Goal: Navigation & Orientation: Understand site structure

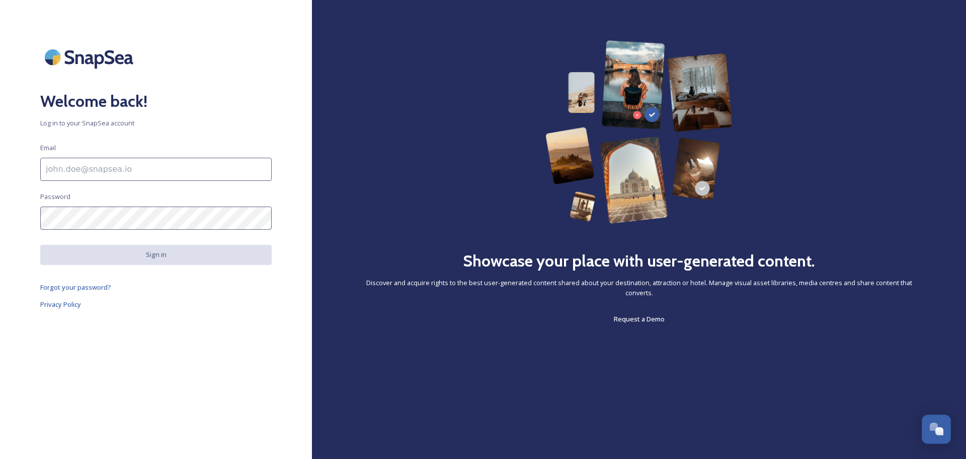
drag, startPoint x: 164, startPoint y: 164, endPoint x: 149, endPoint y: 180, distance: 21.4
click at [164, 164] on input at bounding box center [156, 169] width 232 height 23
type input "[EMAIL_ADDRESS][DOMAIN_NAME]"
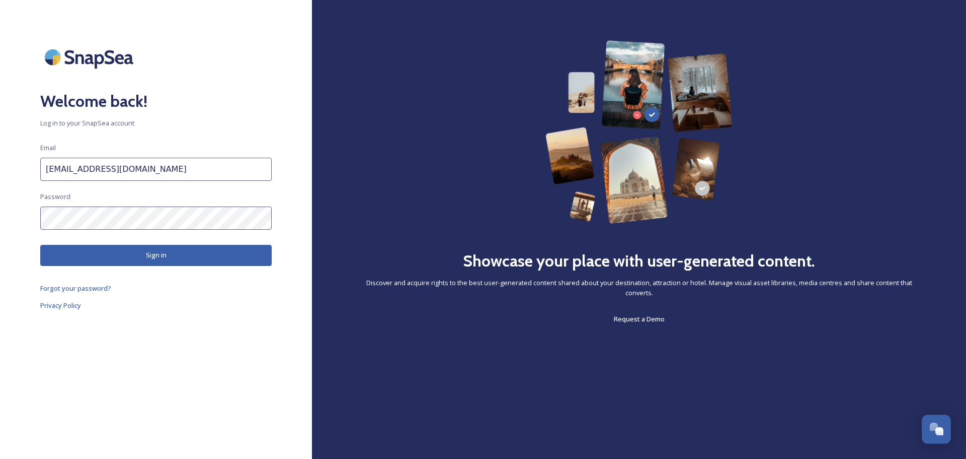
click at [117, 256] on button "Sign in" at bounding box center [156, 255] width 232 height 21
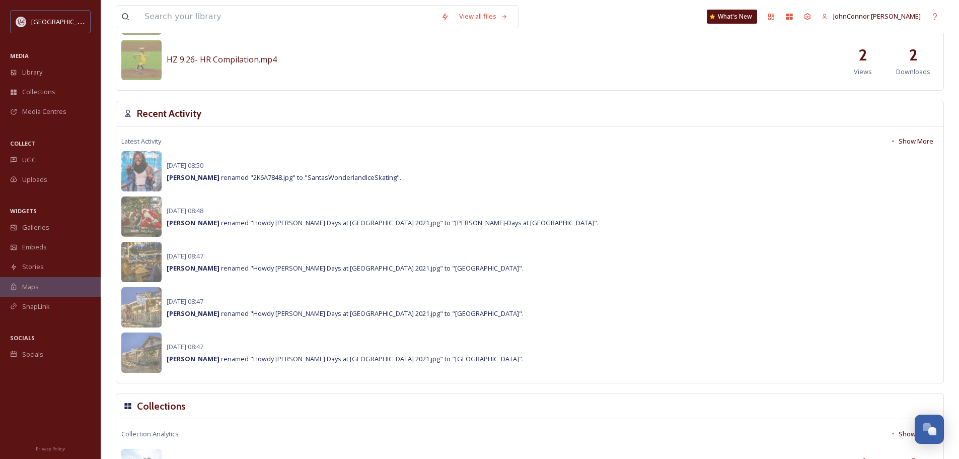
scroll to position [654, 0]
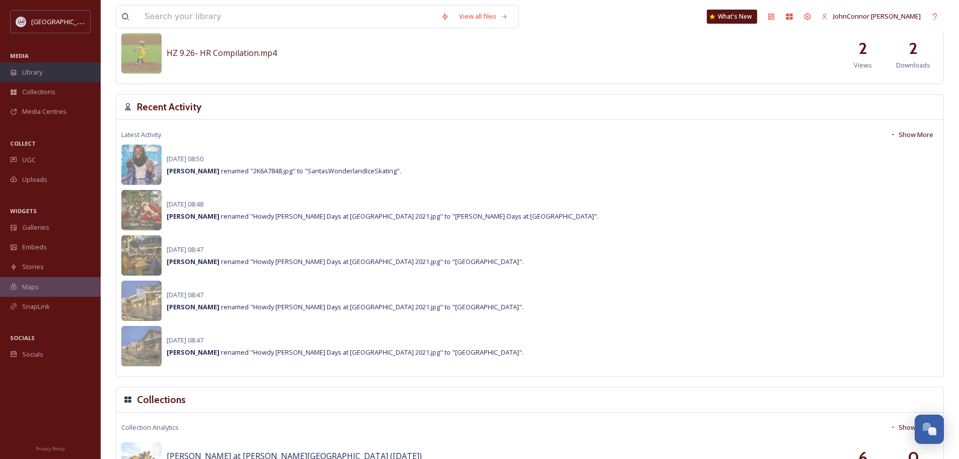
click at [35, 68] on span "Library" at bounding box center [32, 72] width 20 height 10
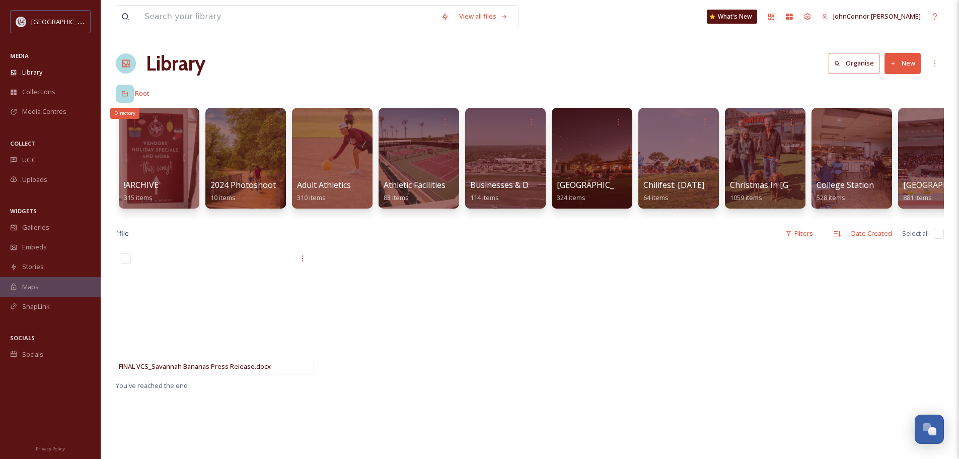
click at [130, 97] on div "Directory" at bounding box center [125, 94] width 18 height 18
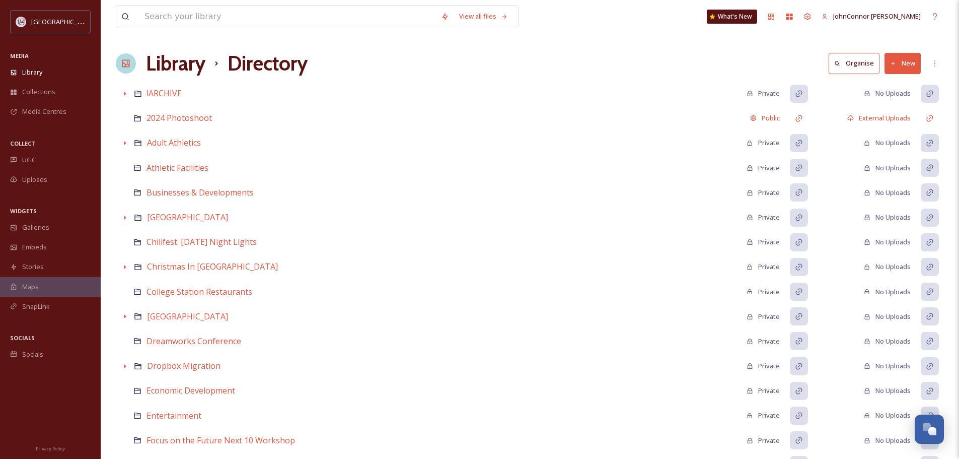
click at [125, 63] on icon at bounding box center [126, 63] width 10 height 10
click at [188, 62] on h1 "Library" at bounding box center [175, 63] width 59 height 30
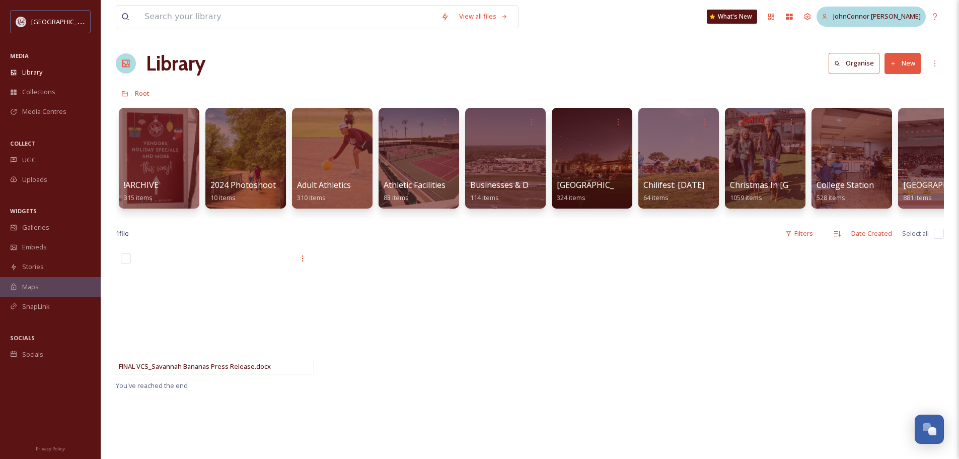
click at [867, 18] on span "JohnConnor [PERSON_NAME]" at bounding box center [877, 16] width 88 height 9
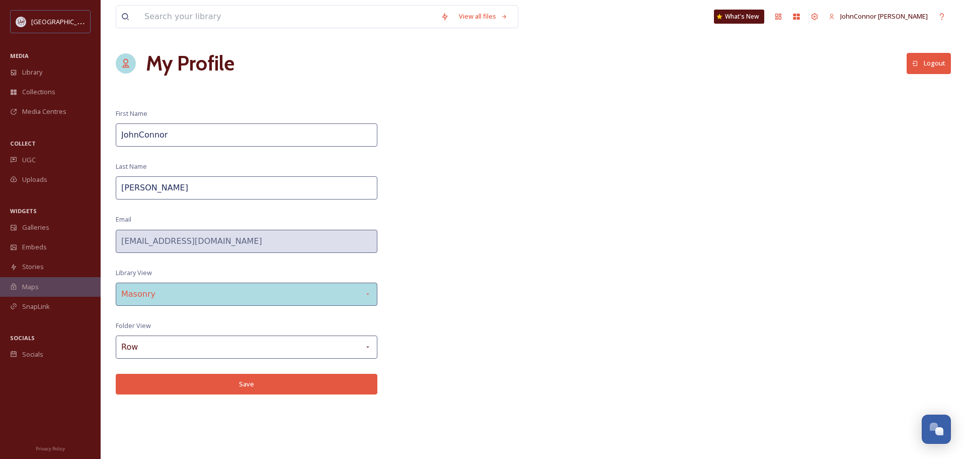
click at [313, 287] on div "Masonry" at bounding box center [247, 293] width 262 height 23
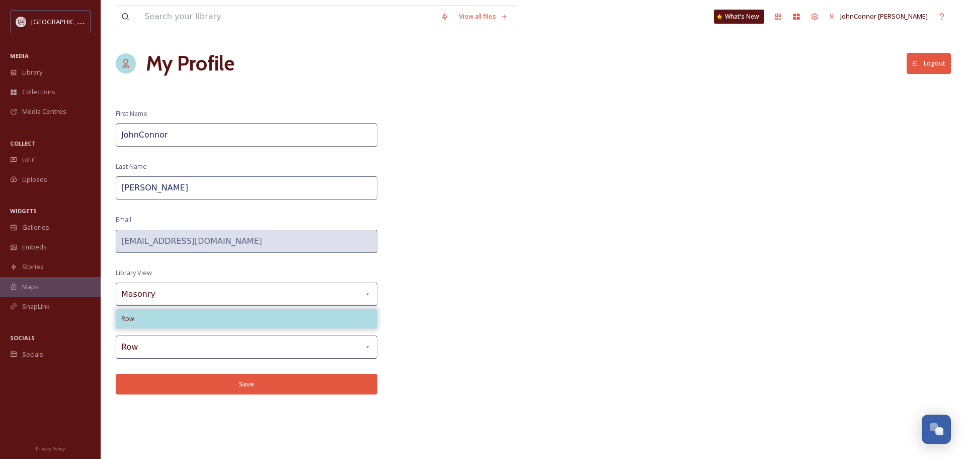
click at [266, 312] on div "Row" at bounding box center [246, 319] width 261 height 20
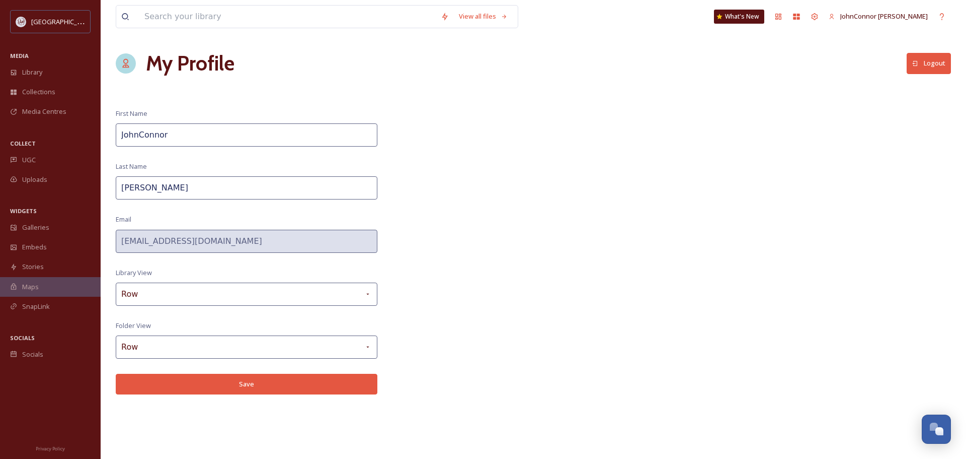
click at [247, 388] on button "Save" at bounding box center [247, 383] width 262 height 21
click at [31, 71] on span "Library" at bounding box center [32, 72] width 20 height 10
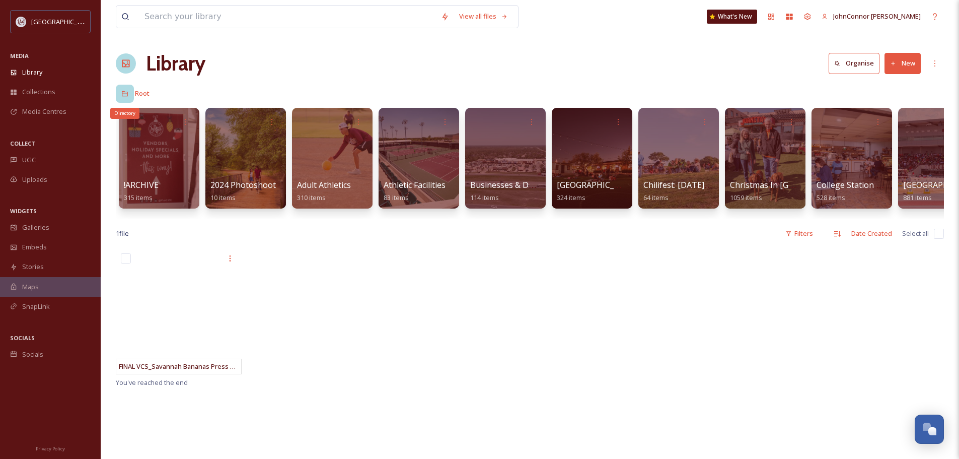
click at [129, 98] on div "Directory" at bounding box center [125, 94] width 18 height 18
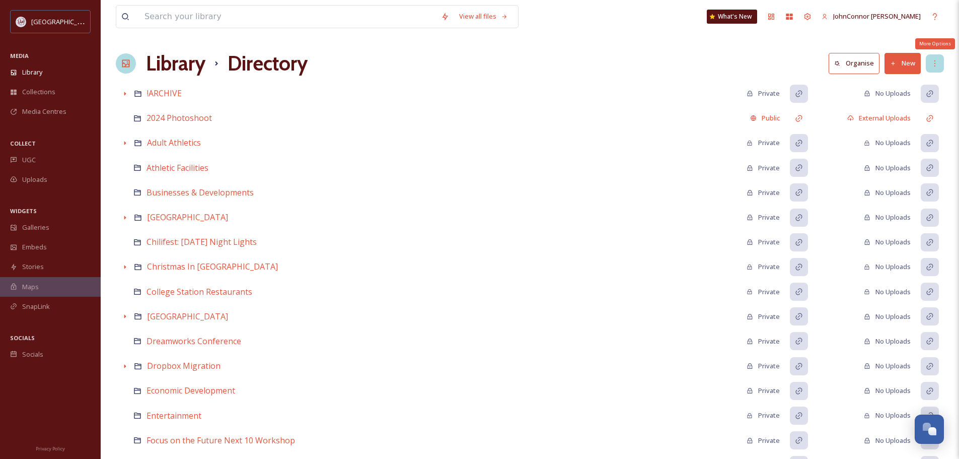
click at [935, 62] on icon at bounding box center [935, 63] width 8 height 8
click at [936, 61] on icon at bounding box center [935, 63] width 8 height 8
click at [856, 17] on span "JohnConnor [PERSON_NAME]" at bounding box center [877, 16] width 88 height 9
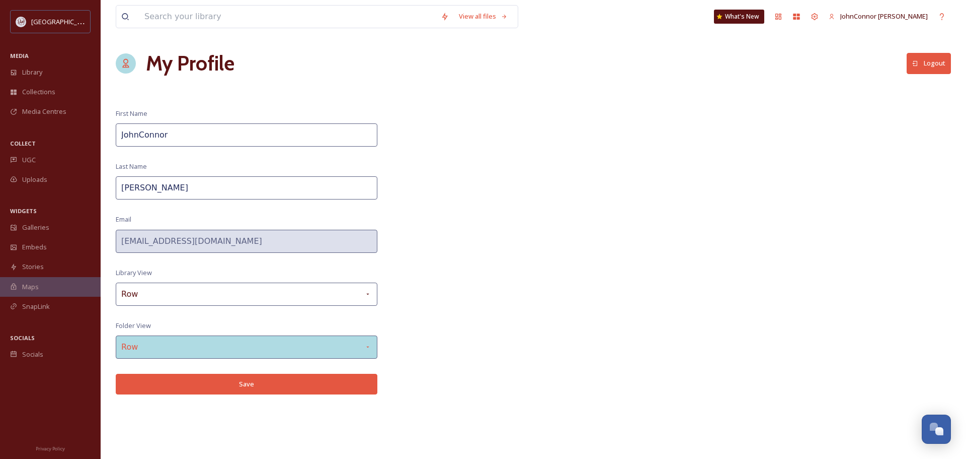
click at [188, 349] on div "Row" at bounding box center [247, 346] width 262 height 23
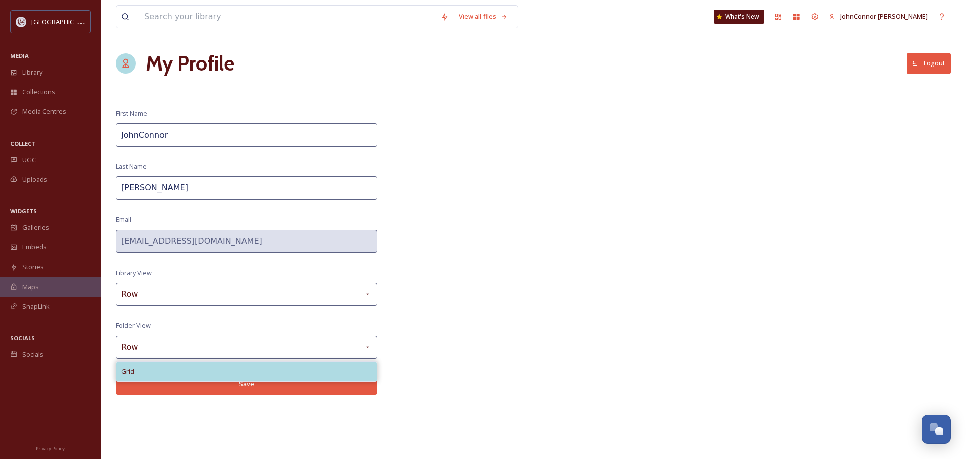
click at [171, 374] on div "Grid" at bounding box center [246, 371] width 261 height 20
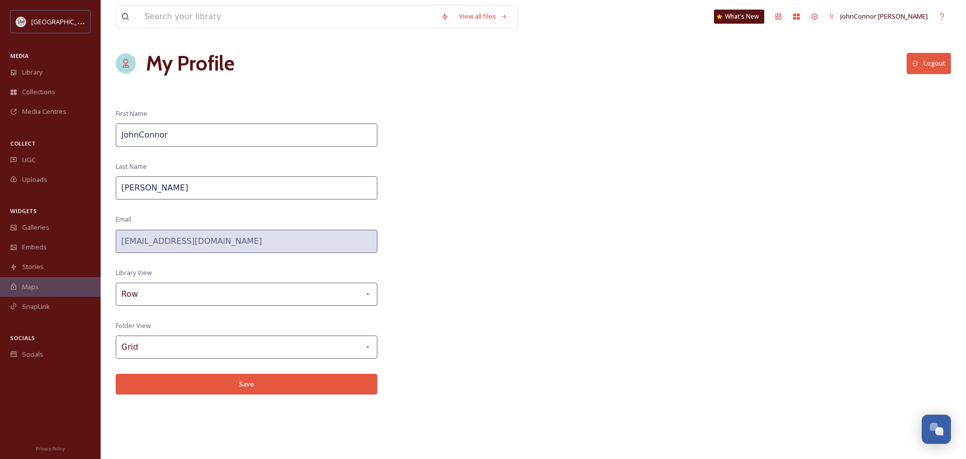
click at [243, 387] on button "Save" at bounding box center [247, 383] width 262 height 21
click at [49, 75] on div "Library" at bounding box center [50, 72] width 101 height 20
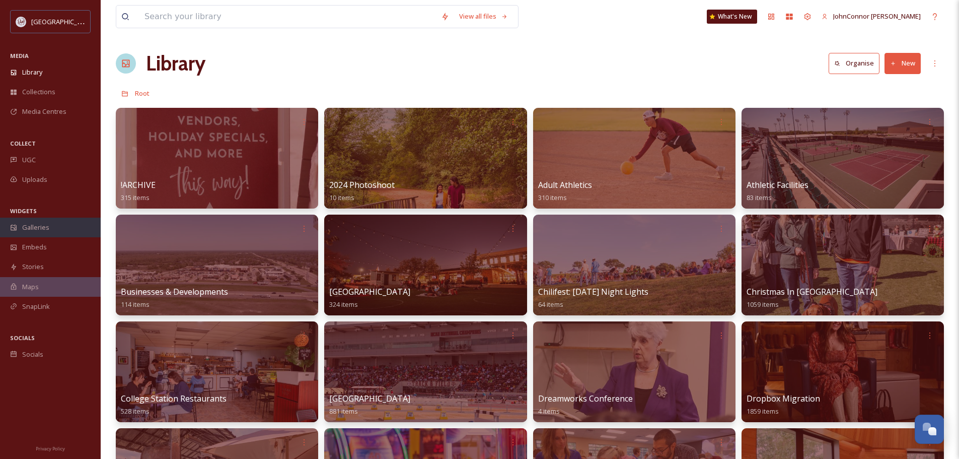
click at [47, 228] on span "Galleries" at bounding box center [35, 227] width 27 height 10
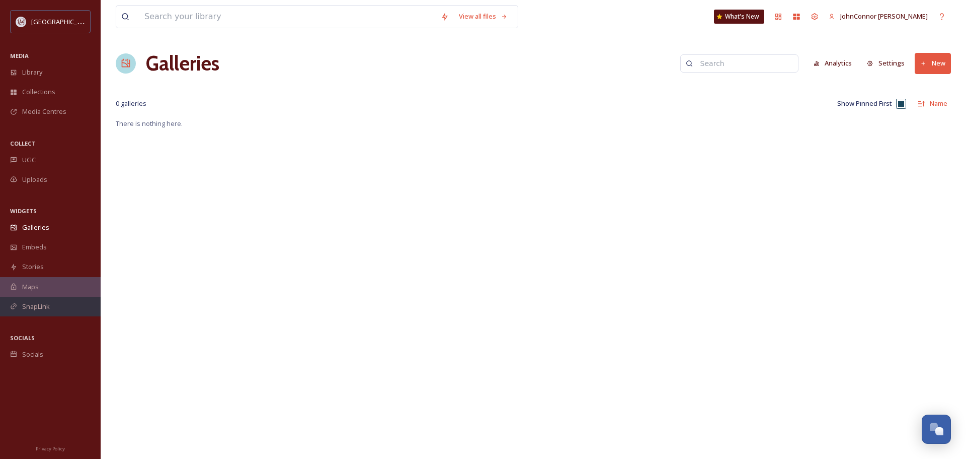
click at [41, 314] on div "SnapLink" at bounding box center [50, 306] width 101 height 20
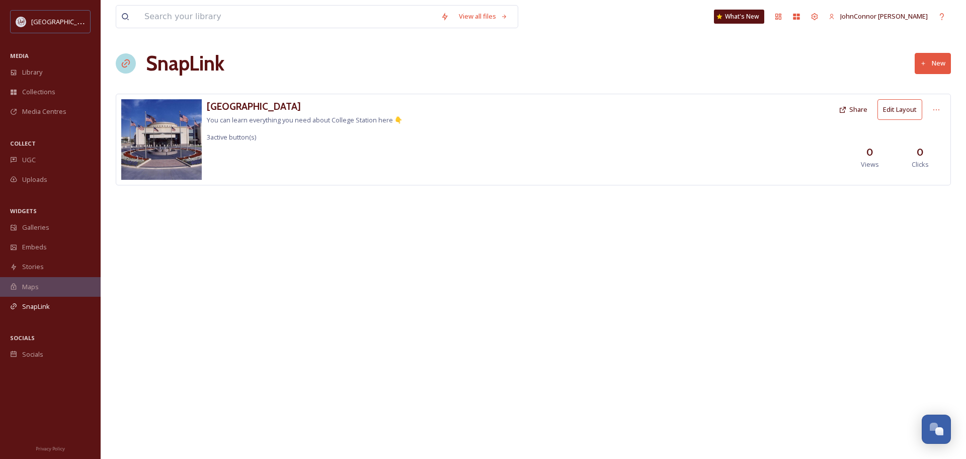
click at [49, 281] on div "Maps" at bounding box center [50, 287] width 101 height 20
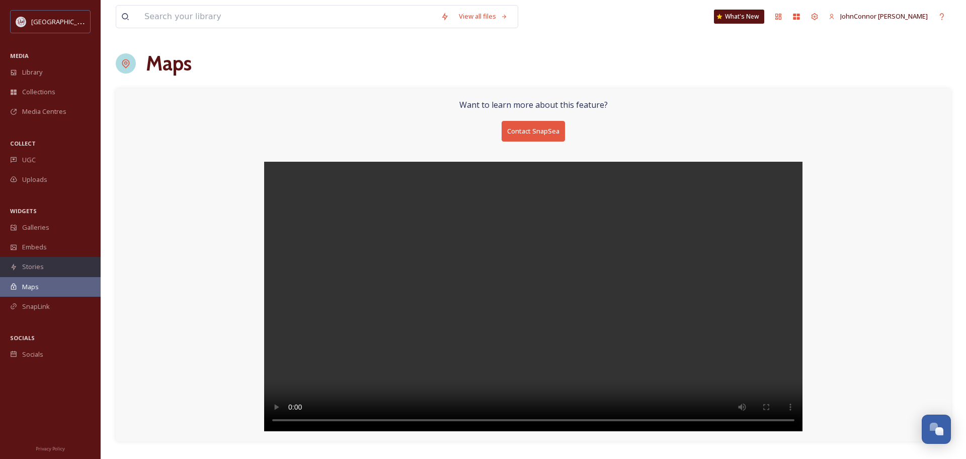
click at [35, 266] on span "Stories" at bounding box center [33, 267] width 22 height 10
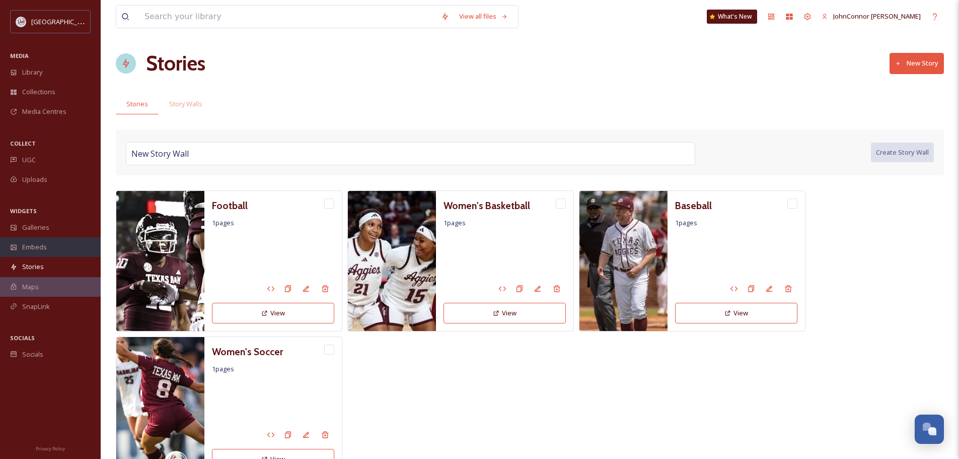
click at [36, 246] on span "Embeds" at bounding box center [34, 247] width 25 height 10
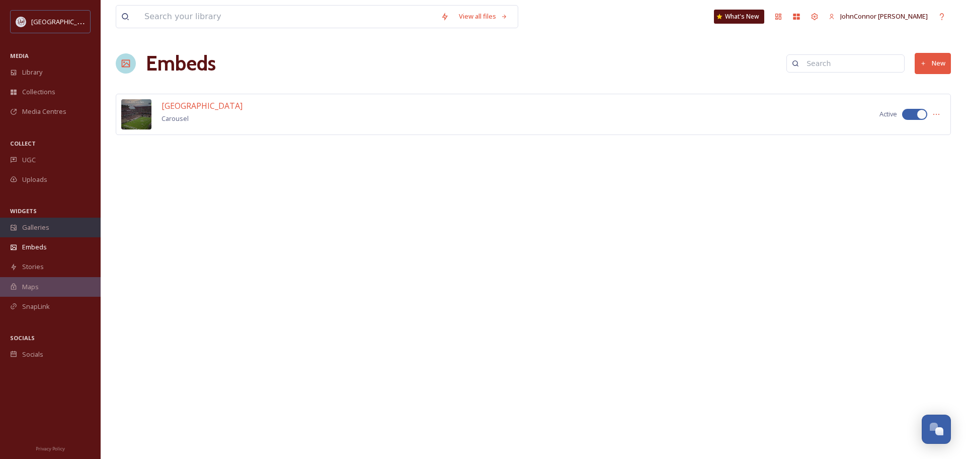
click at [38, 224] on span "Galleries" at bounding box center [35, 227] width 27 height 10
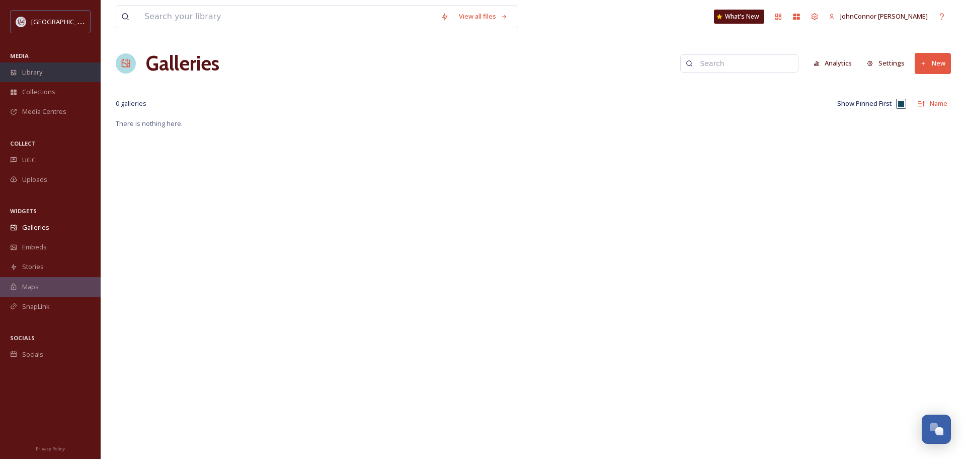
click at [38, 64] on div "Library" at bounding box center [50, 72] width 101 height 20
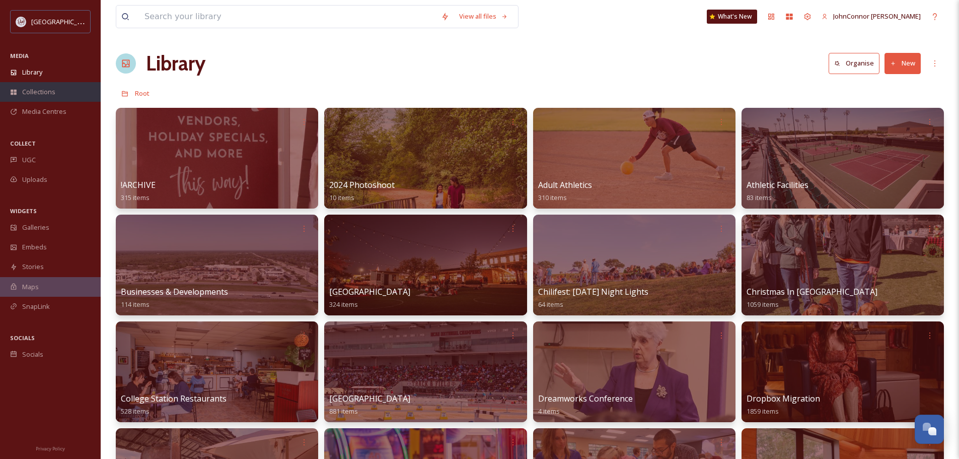
click at [25, 95] on span "Collections" at bounding box center [38, 92] width 33 height 10
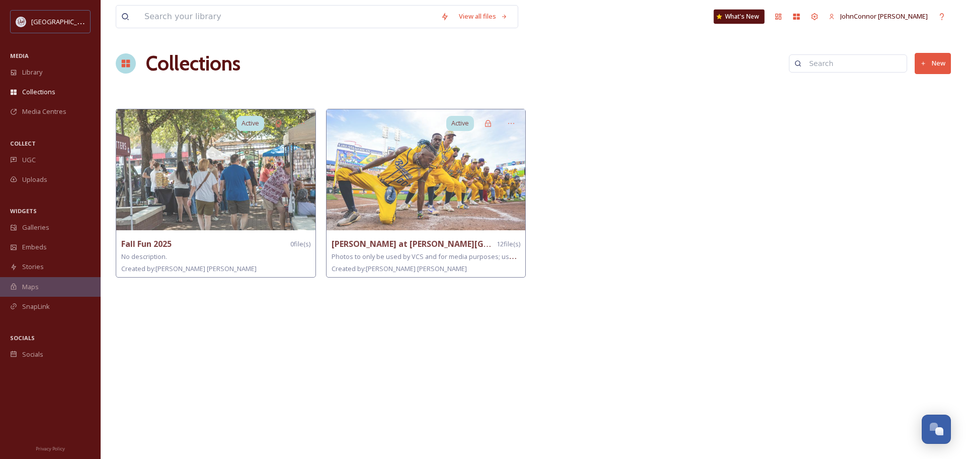
click at [762, 21] on div "What's New" at bounding box center [739, 17] width 51 height 14
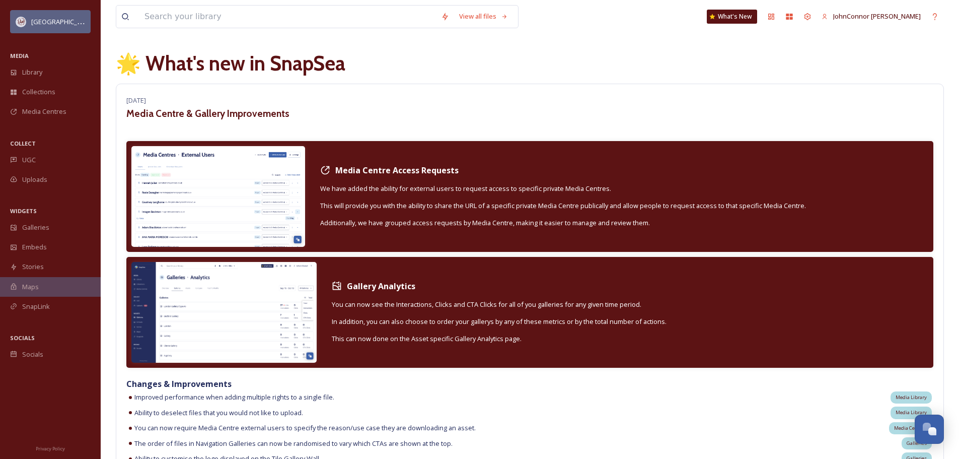
click at [41, 29] on div "[GEOGRAPHIC_DATA]" at bounding box center [50, 21] width 81 height 23
click at [42, 19] on span "[GEOGRAPHIC_DATA]" at bounding box center [63, 22] width 64 height 10
click at [39, 68] on span "Library" at bounding box center [32, 72] width 20 height 10
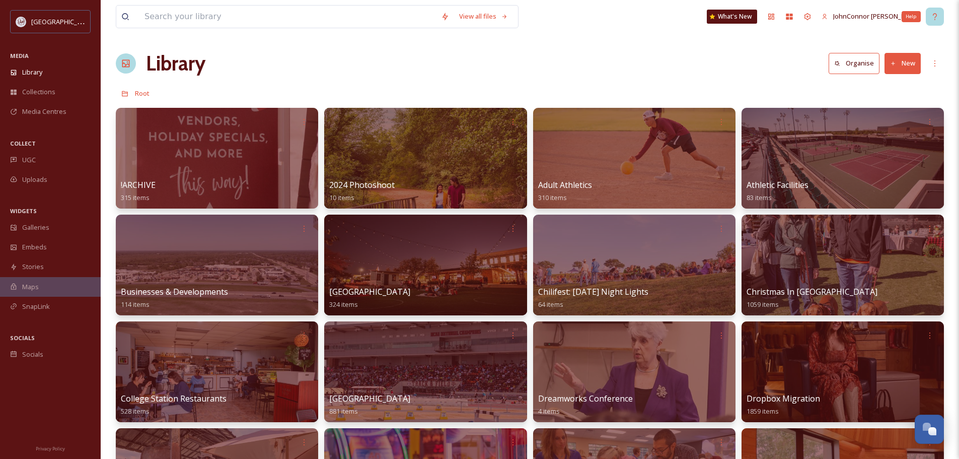
click at [932, 14] on icon at bounding box center [935, 17] width 8 height 8
